Goal: Task Accomplishment & Management: Use online tool/utility

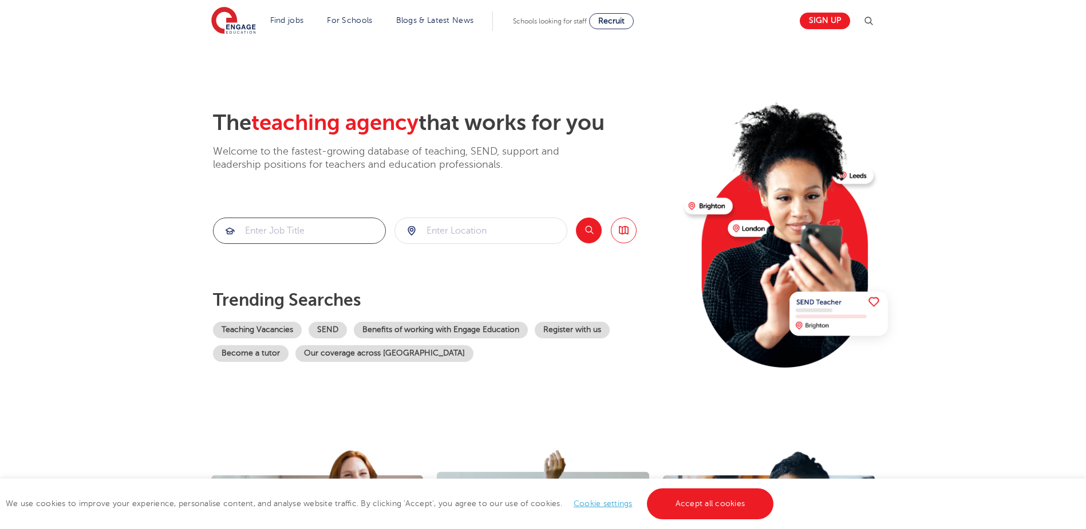
click at [326, 231] on input "search" at bounding box center [299, 230] width 172 height 25
click at [465, 240] on input "search" at bounding box center [481, 230] width 172 height 25
click at [591, 231] on button "Search" at bounding box center [589, 230] width 26 height 26
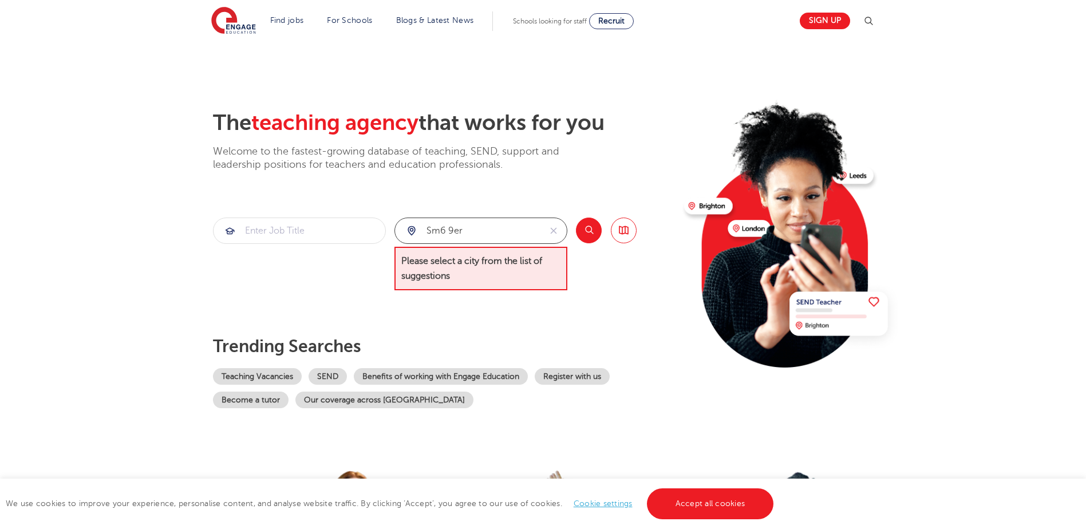
click at [499, 237] on input "sm6 9er" at bounding box center [467, 230] width 145 height 25
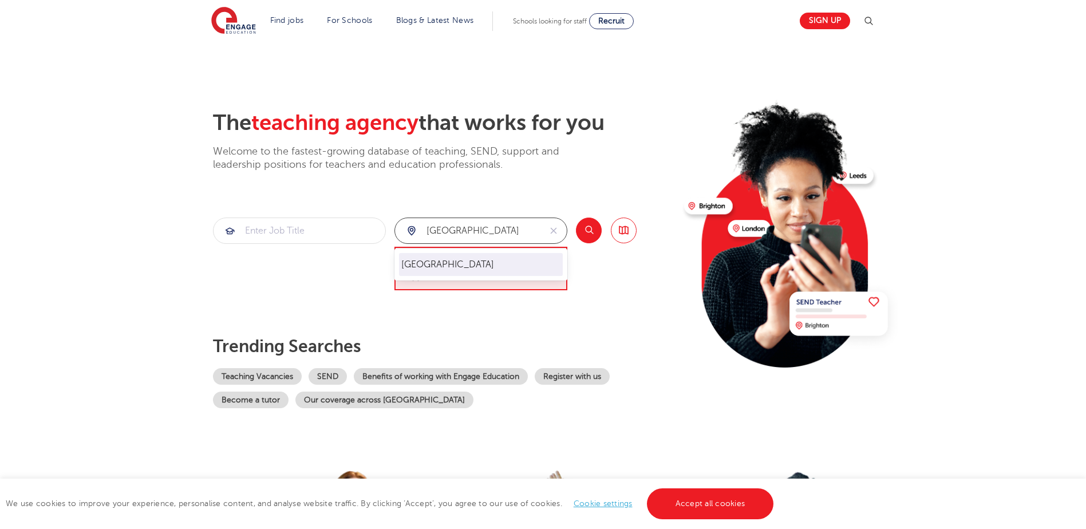
click at [492, 259] on li "[GEOGRAPHIC_DATA]" at bounding box center [481, 264] width 164 height 23
click at [528, 233] on input "[GEOGRAPHIC_DATA]" at bounding box center [467, 230] width 145 height 25
type input "sutton"
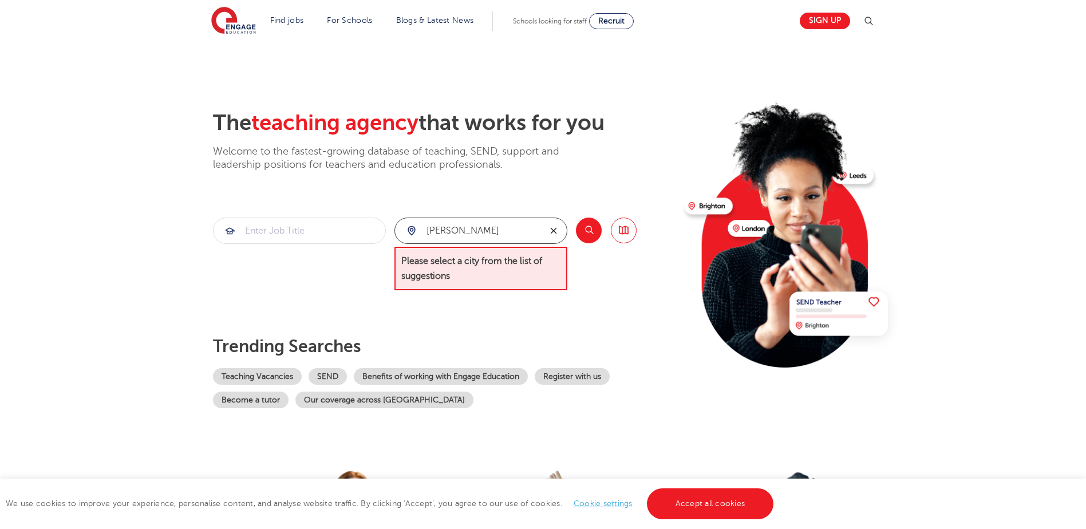
click at [555, 227] on icon "reset" at bounding box center [553, 230] width 11 height 10
click at [510, 259] on li "[GEOGRAPHIC_DATA]" at bounding box center [481, 264] width 164 height 23
type input "[GEOGRAPHIC_DATA]"
click at [324, 227] on input "search" at bounding box center [299, 230] width 172 height 25
click at [584, 225] on button "Search" at bounding box center [589, 230] width 26 height 26
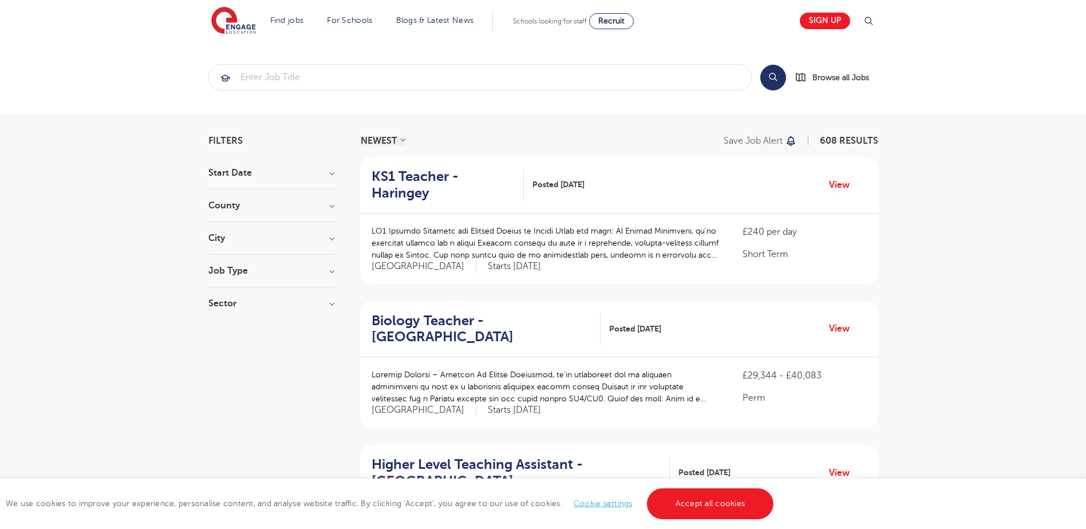
click at [265, 242] on h3 "City" at bounding box center [271, 237] width 126 height 9
click at [236, 349] on button "Show more" at bounding box center [232, 351] width 49 height 10
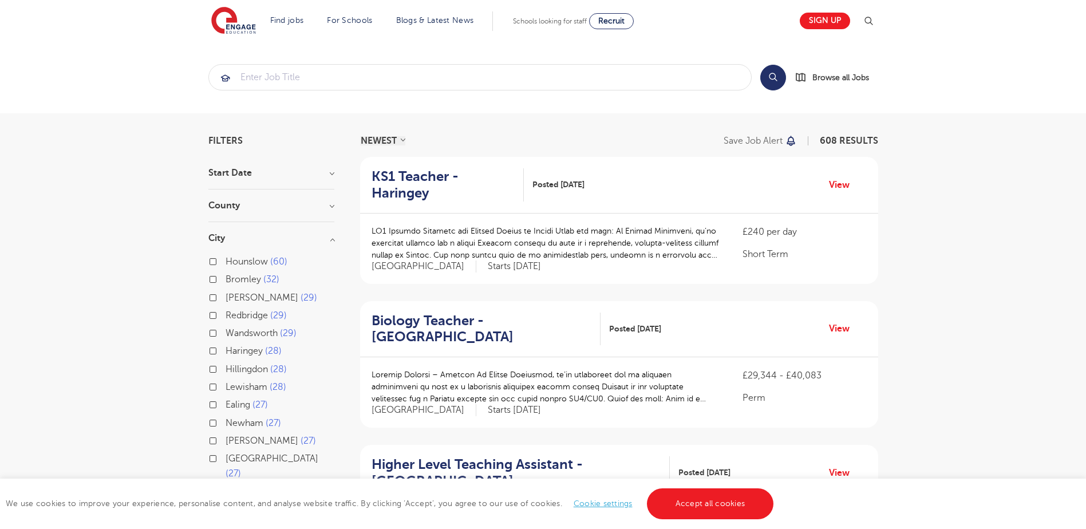
scroll to position [172, 0]
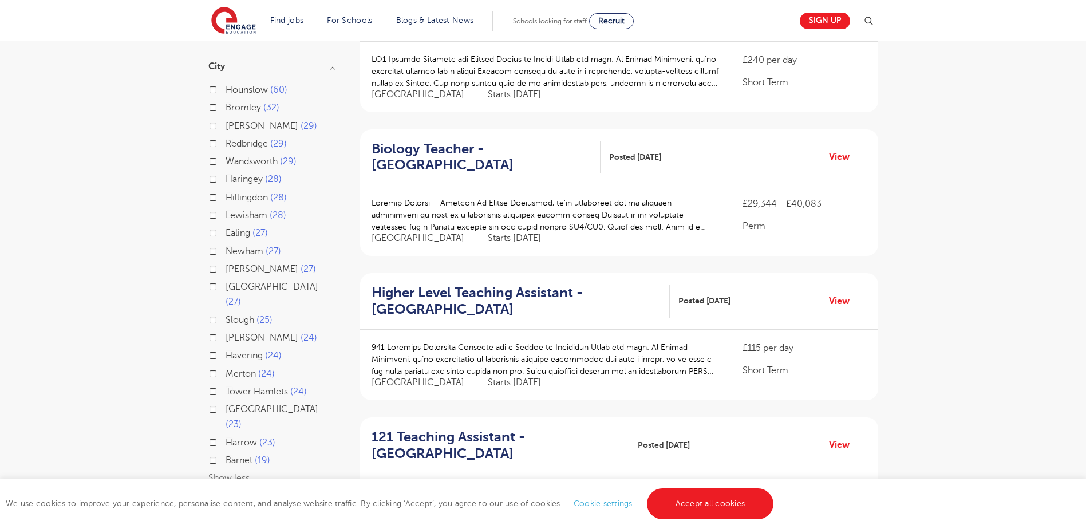
click at [236, 267] on span "Sutton" at bounding box center [261, 269] width 73 height 10
click at [233, 267] on input "Sutton 27" at bounding box center [228, 267] width 7 height 7
checkbox input "true"
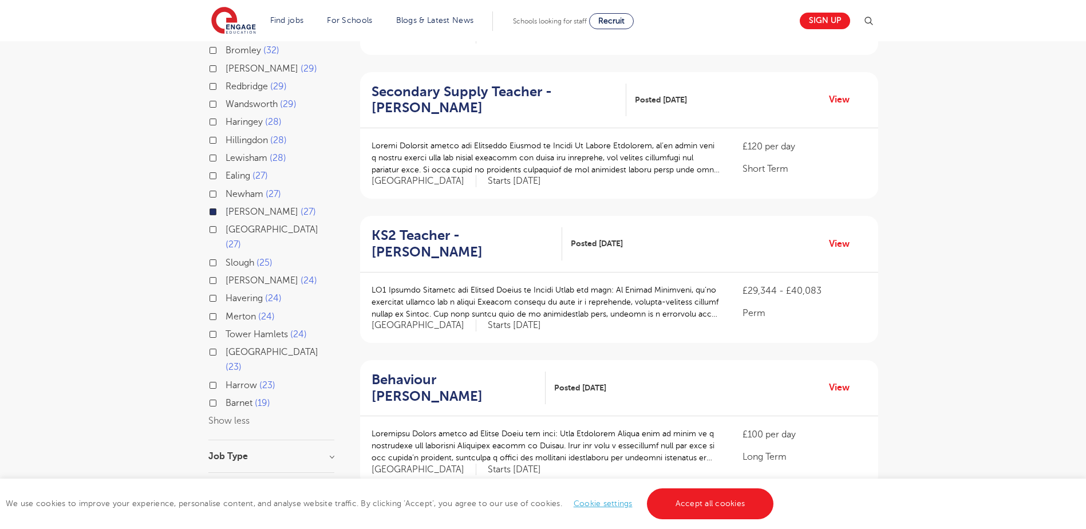
scroll to position [343, 0]
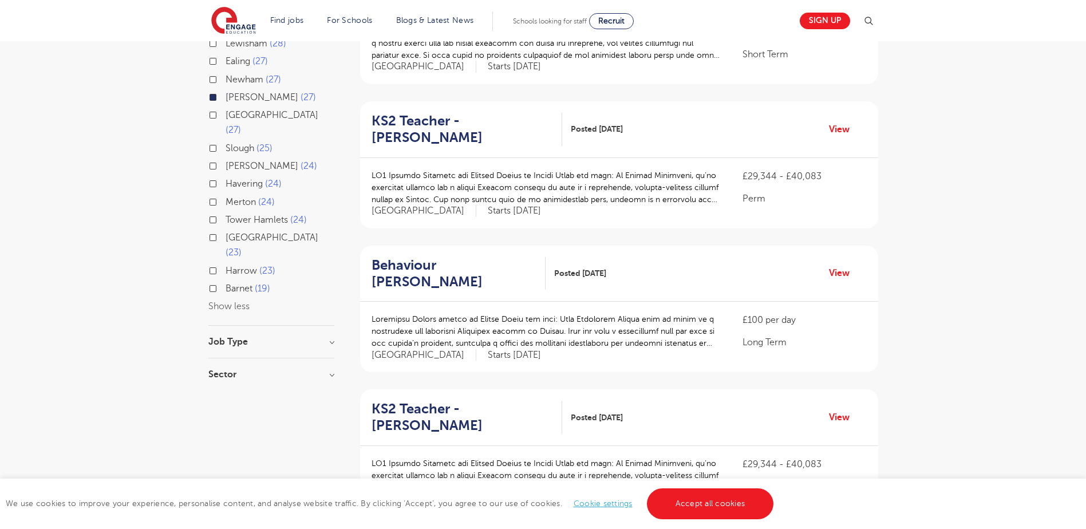
click at [261, 337] on div "Job Type" at bounding box center [271, 347] width 126 height 21
click at [267, 337] on h3 "Job Type" at bounding box center [271, 341] width 126 height 9
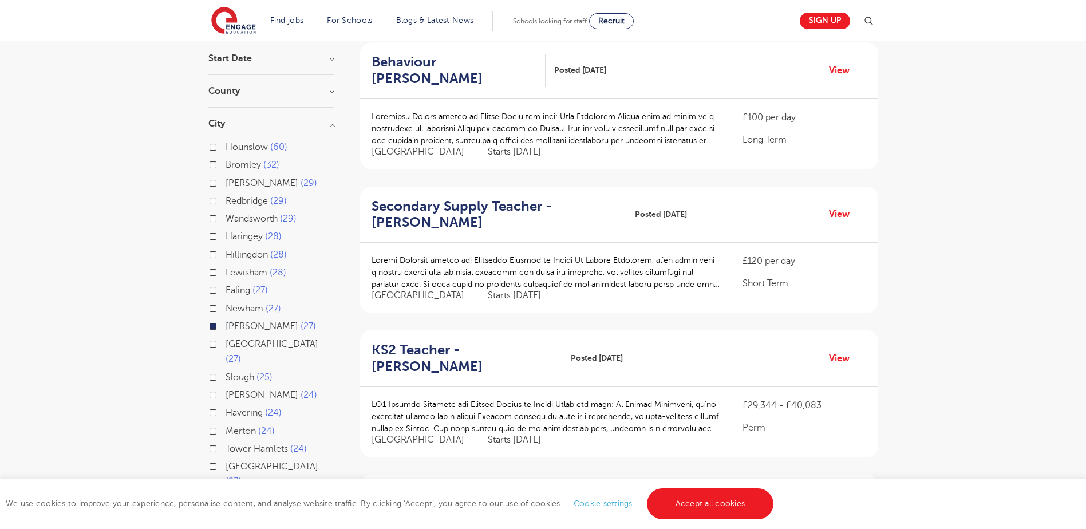
scroll to position [0, 0]
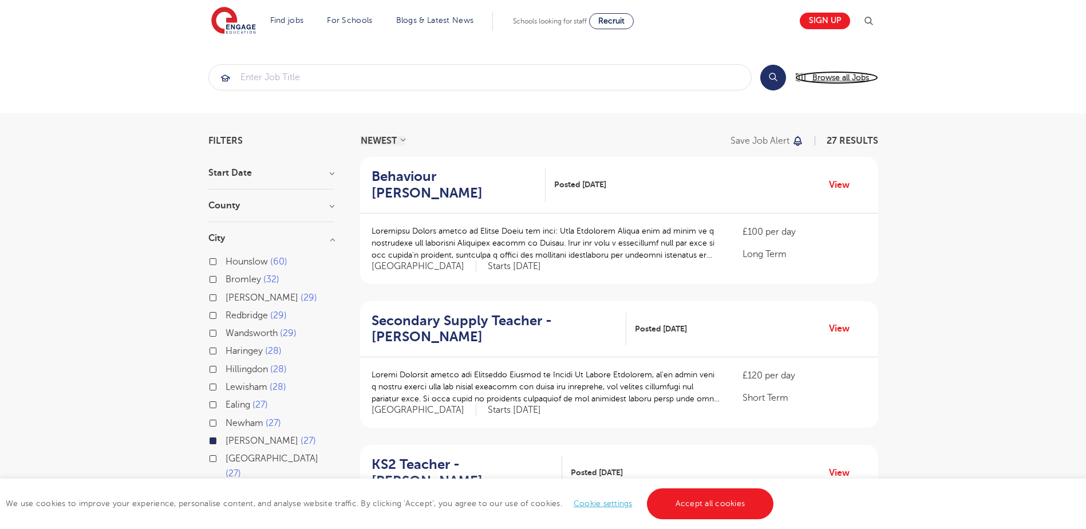
click at [837, 74] on span "Browse all Jobs" at bounding box center [840, 77] width 57 height 13
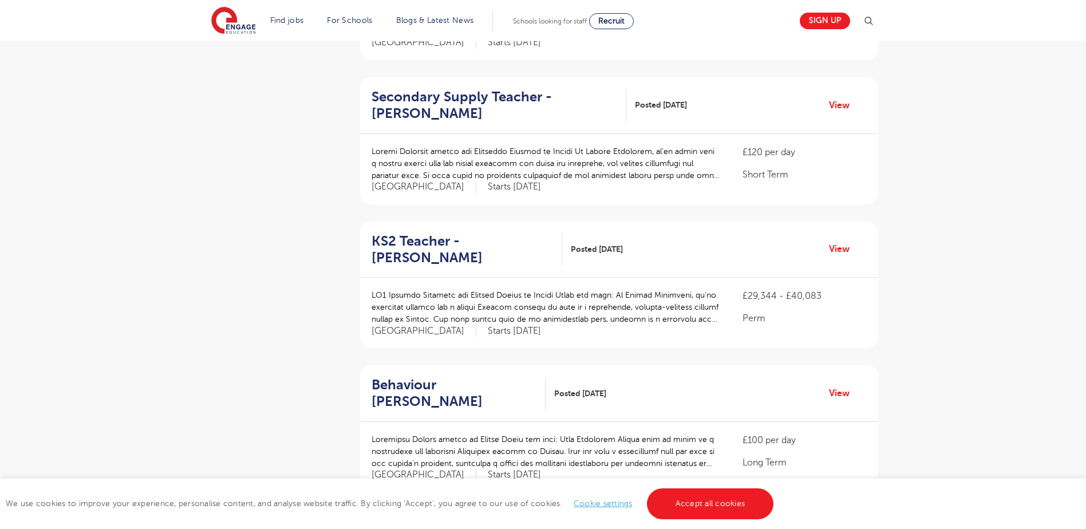
scroll to position [1145, 0]
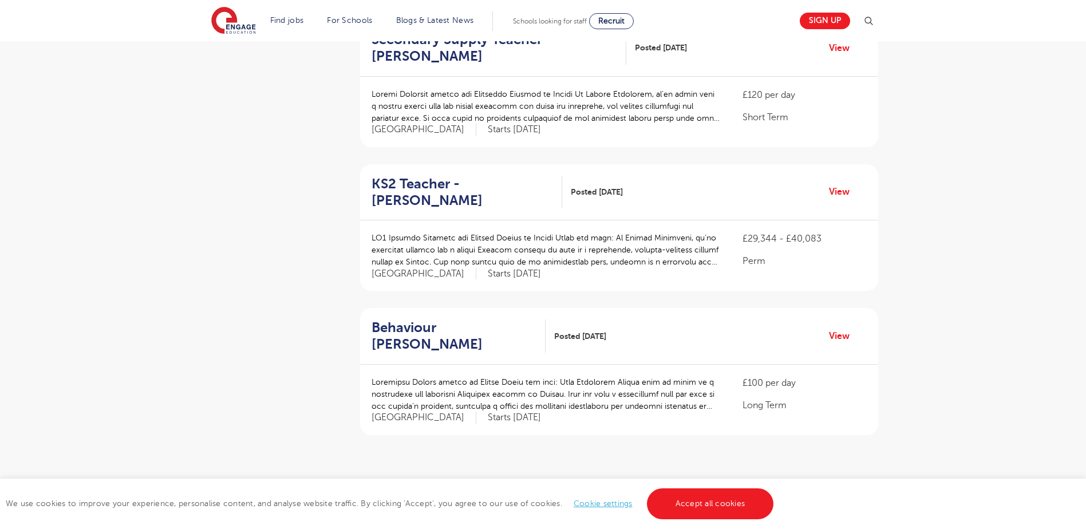
click at [616, 485] on link "2" at bounding box center [618, 490] width 5 height 10
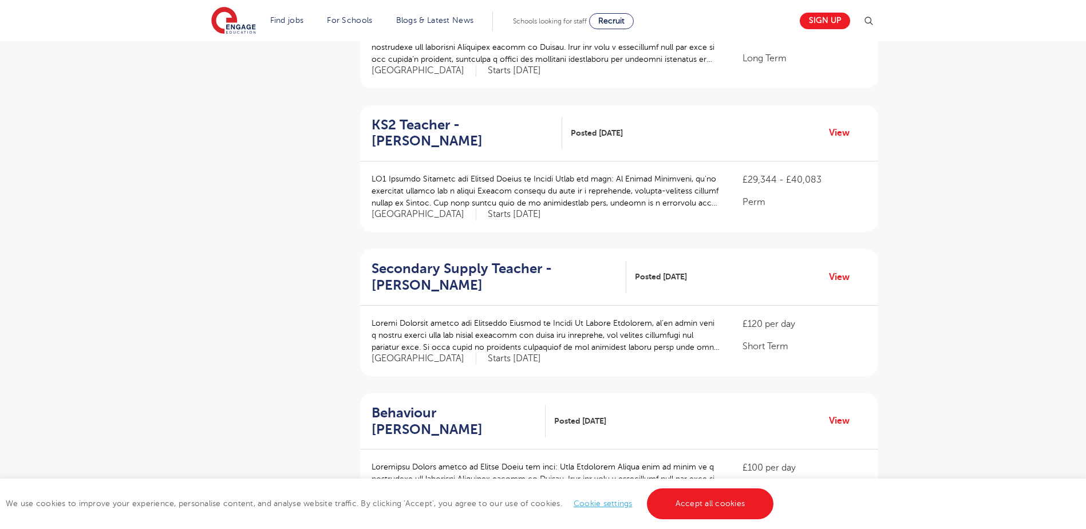
scroll to position [1145, 0]
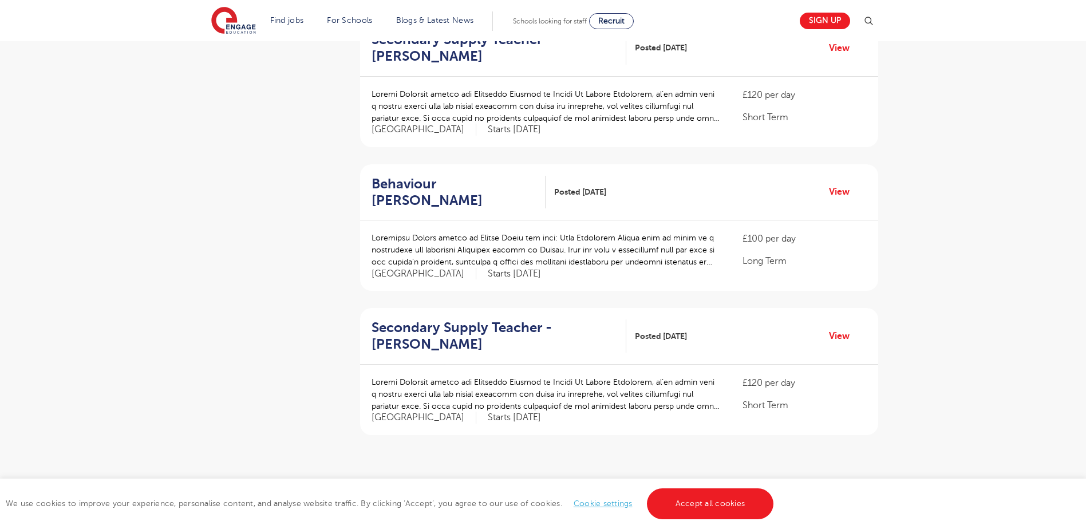
click at [634, 481] on ul "« ‹ 1 2 3 › »" at bounding box center [618, 491] width 141 height 20
click at [638, 485] on link "3" at bounding box center [637, 490] width 5 height 10
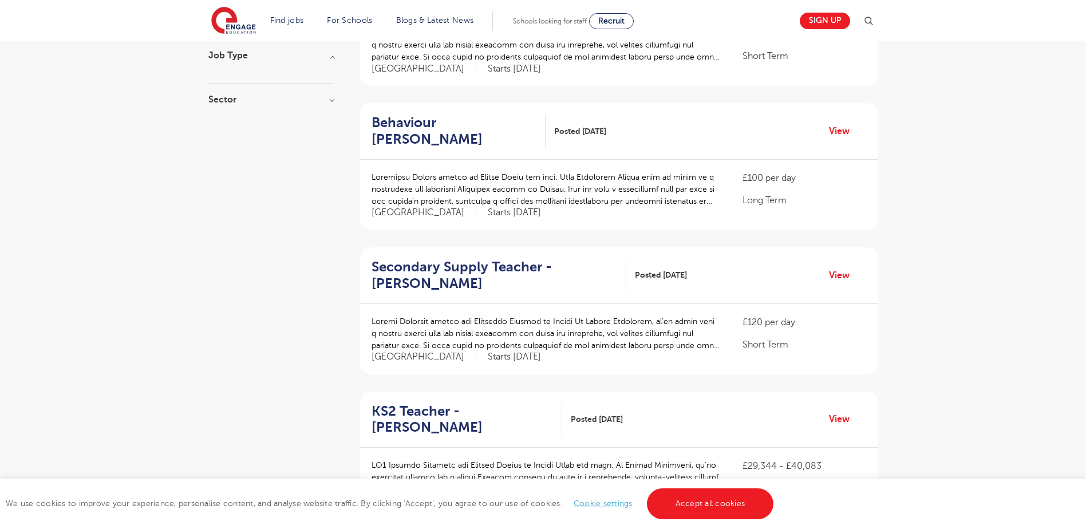
scroll to position [801, 0]
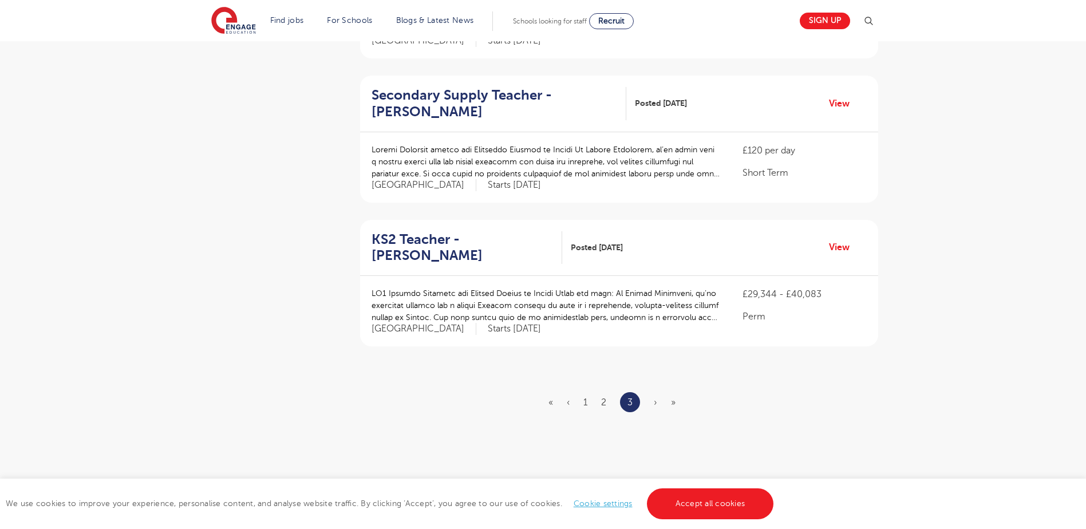
click at [655, 397] on span "›" at bounding box center [655, 402] width 3 height 10
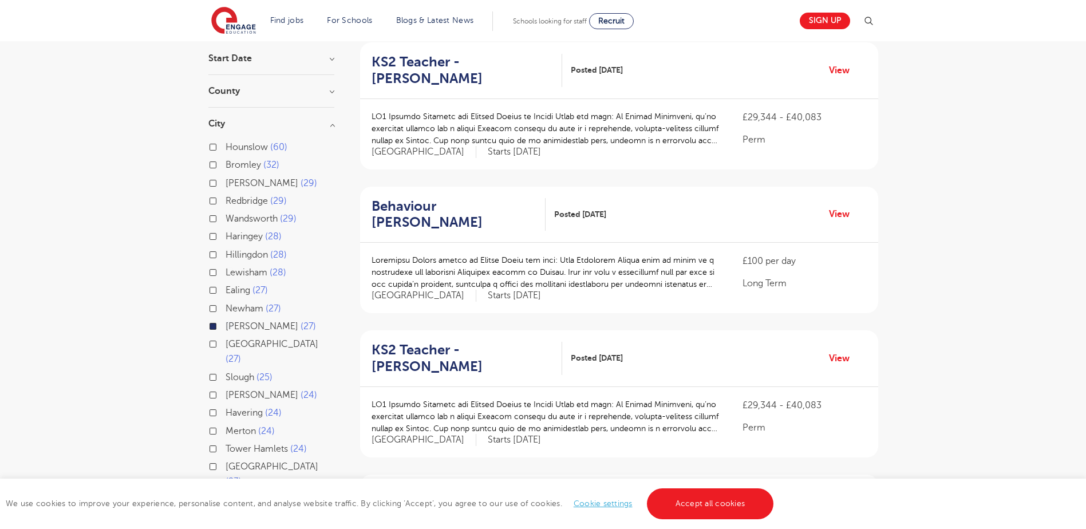
scroll to position [0, 0]
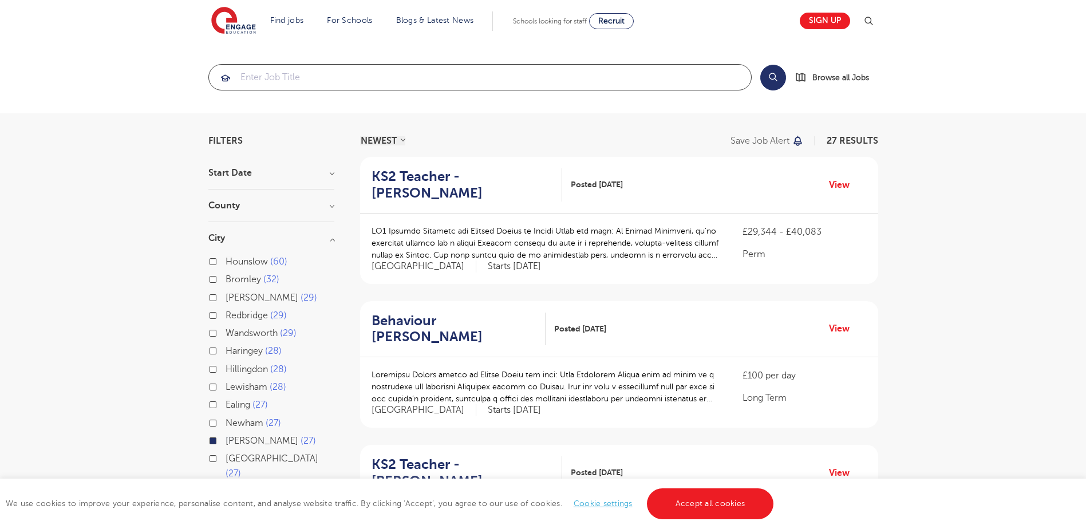
click at [351, 84] on input "search" at bounding box center [480, 77] width 542 height 25
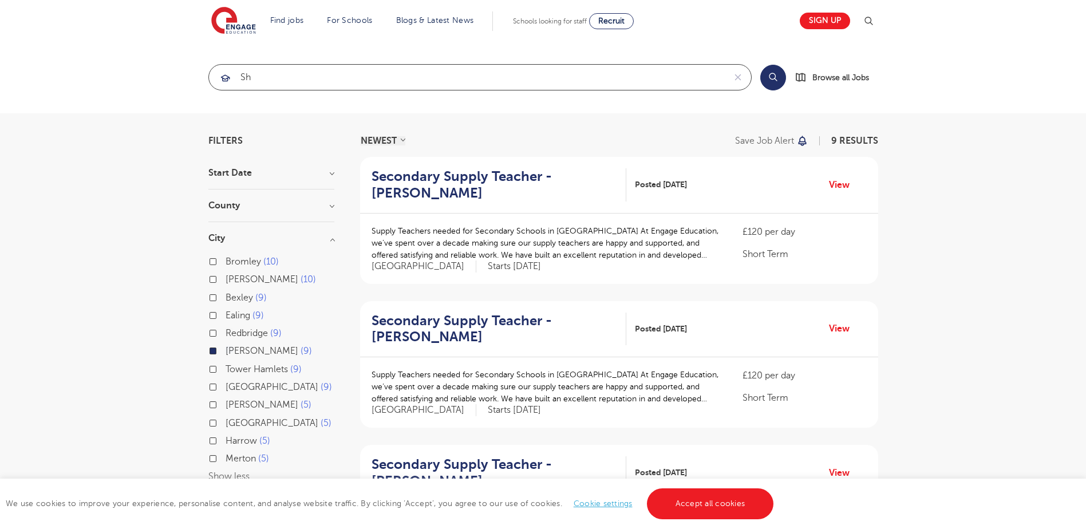
type input "s"
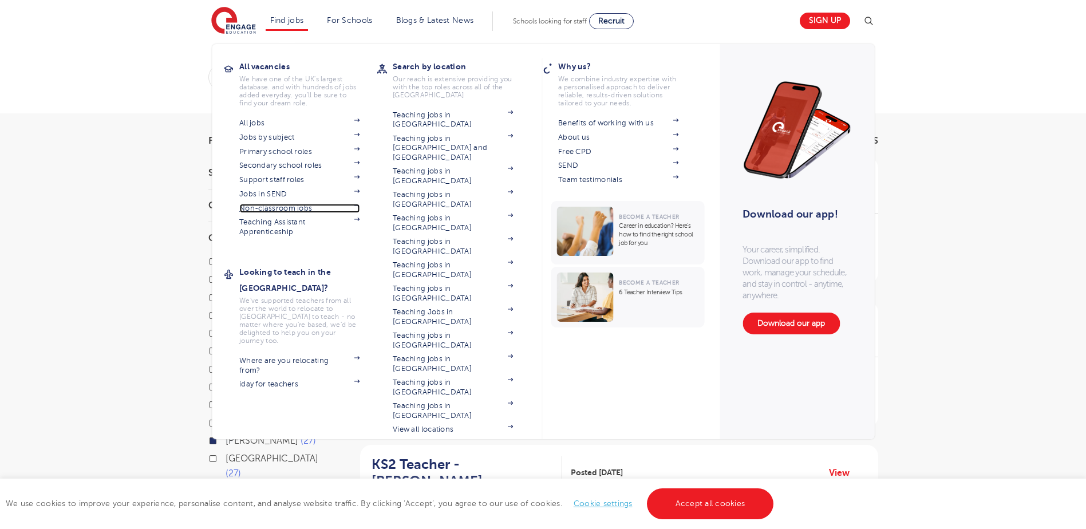
click at [304, 210] on link "Non-classroom jobs" at bounding box center [299, 208] width 120 height 9
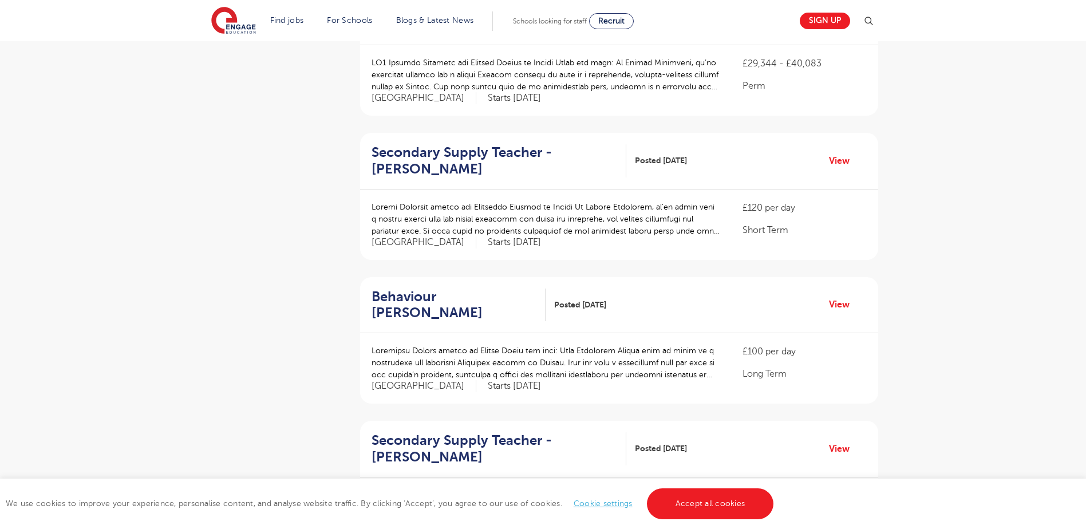
scroll to position [1202, 0]
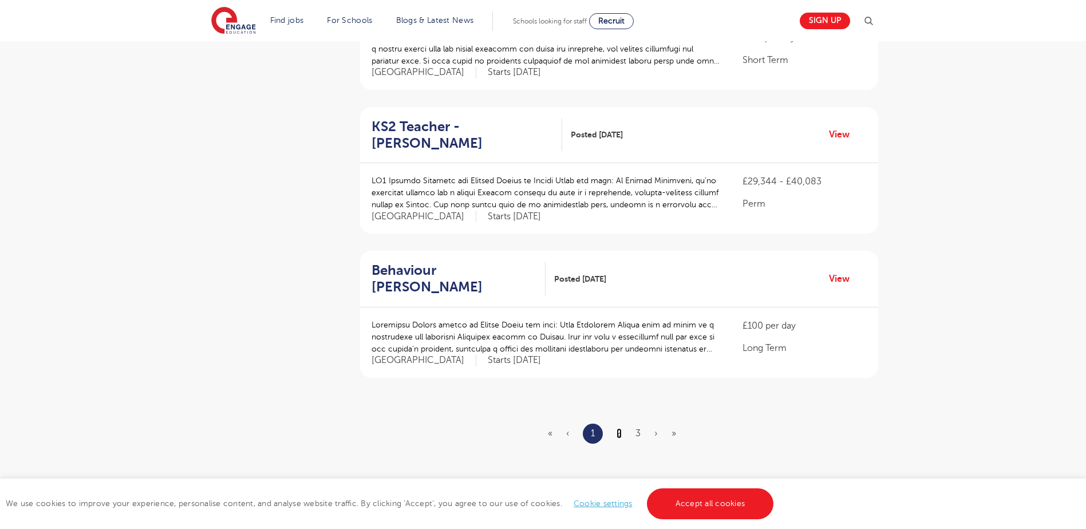
click at [616, 428] on link "2" at bounding box center [618, 433] width 5 height 10
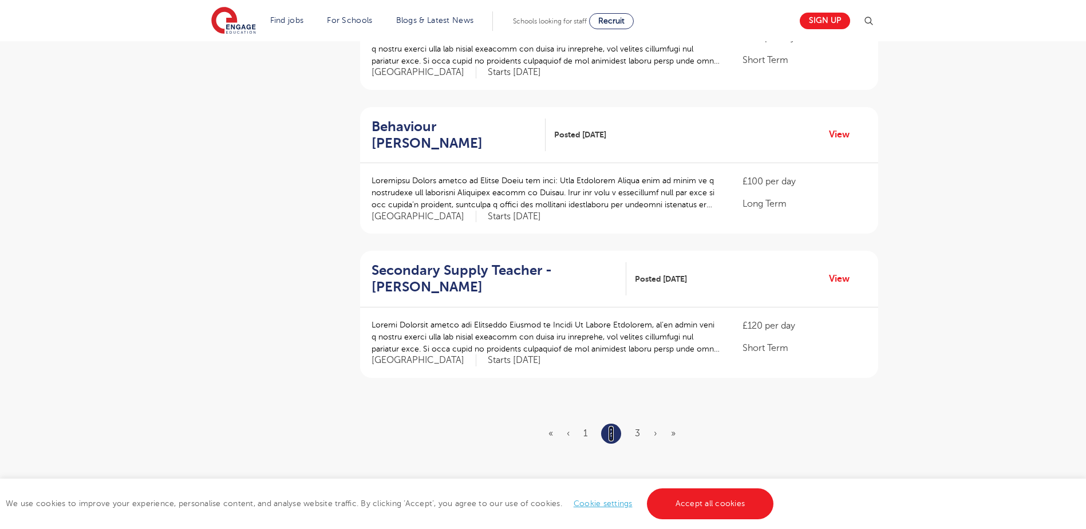
scroll to position [0, 0]
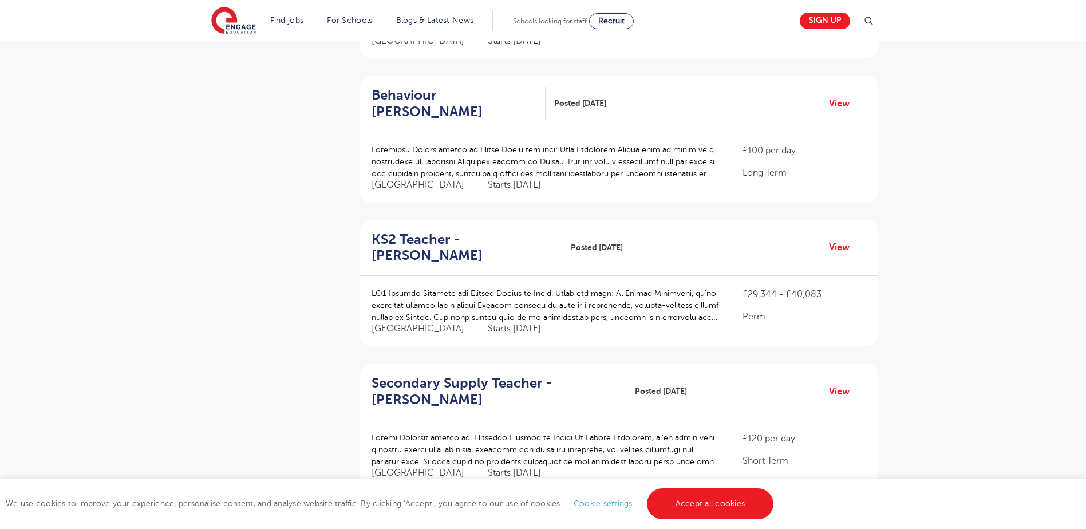
scroll to position [1145, 0]
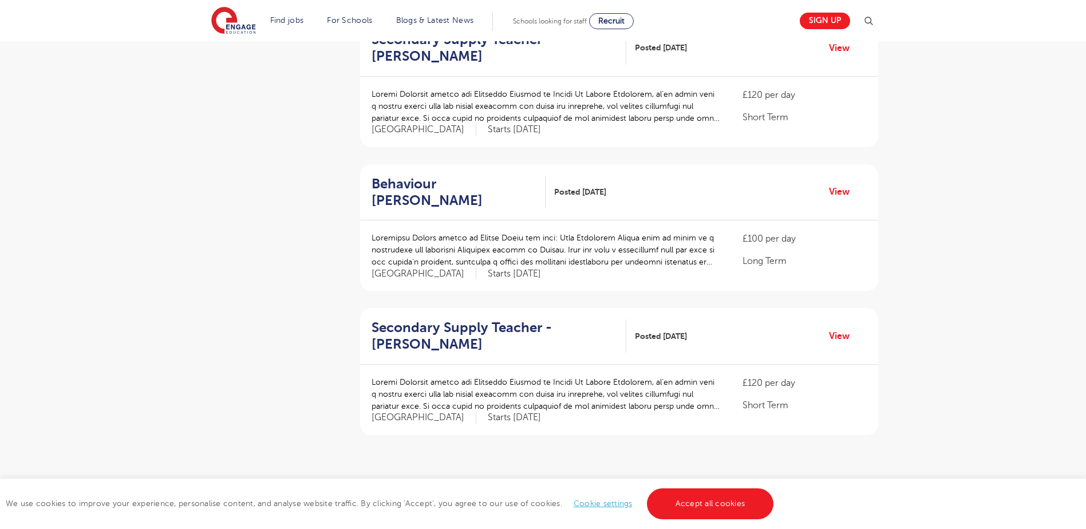
click at [631, 481] on ul "« ‹ 1 2 3 › »" at bounding box center [618, 491] width 141 height 20
click at [632, 481] on ul "« ‹ 1 2 3 › »" at bounding box center [618, 491] width 141 height 20
click at [633, 481] on ul "« ‹ 1 2 3 › »" at bounding box center [618, 491] width 141 height 20
click at [637, 485] on link "3" at bounding box center [637, 490] width 5 height 10
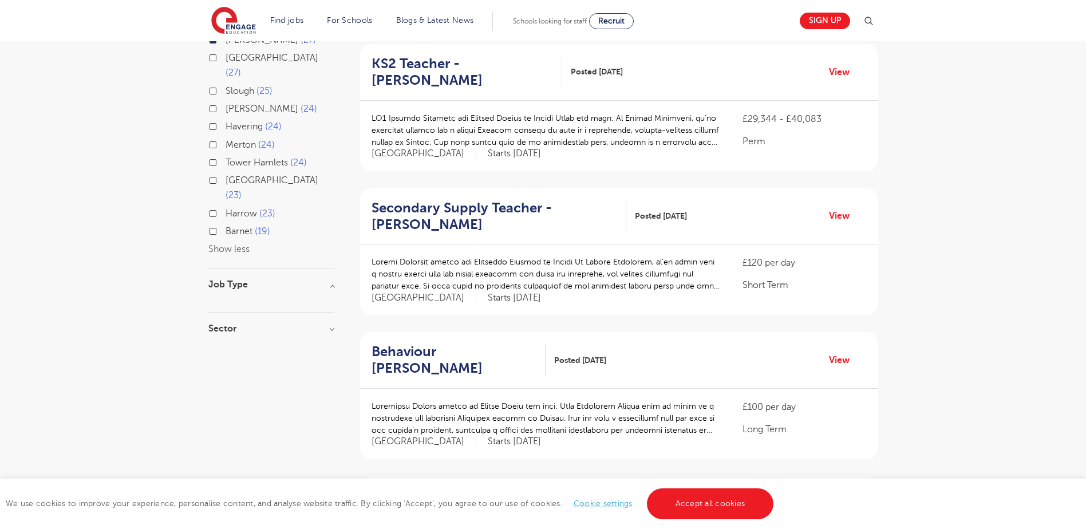
scroll to position [172, 0]
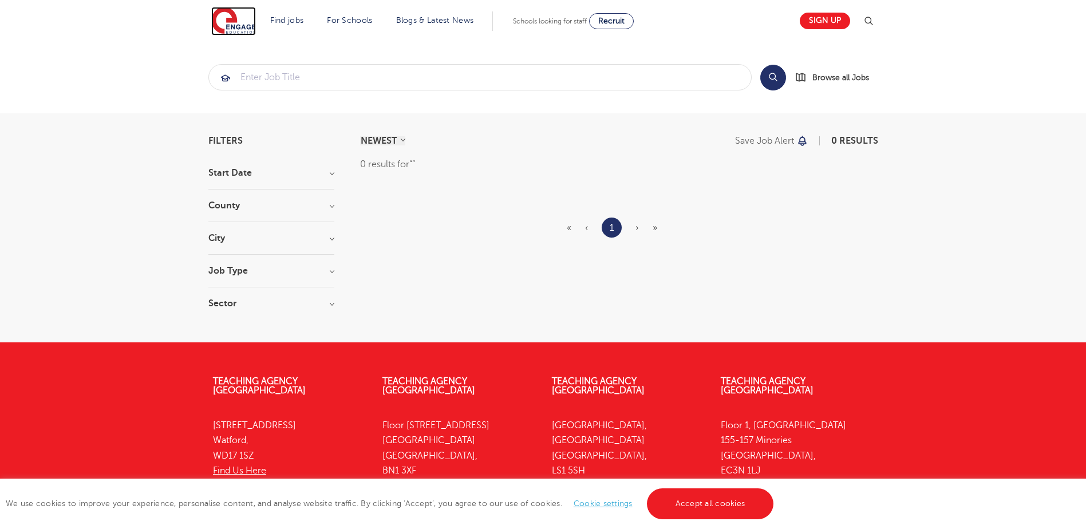
click at [228, 17] on img at bounding box center [233, 21] width 45 height 29
